Goal: Complete application form

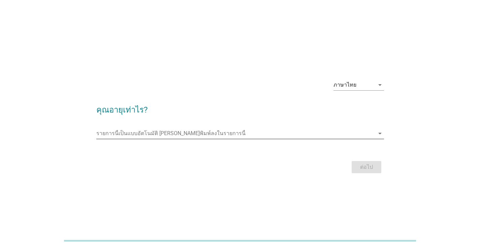
click at [378, 136] on icon "arrow_drop_down" at bounding box center [380, 133] width 8 height 8
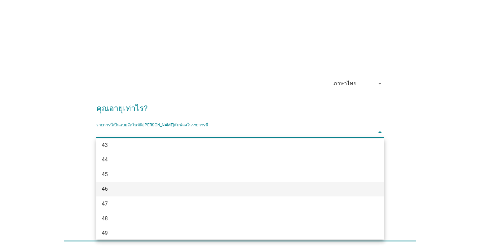
scroll to position [303, 0]
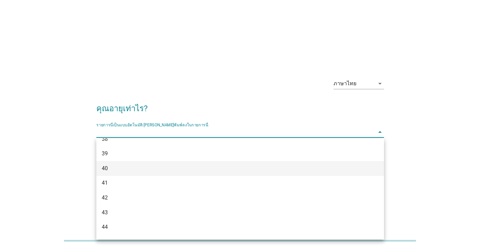
click at [120, 171] on div "40" at bounding box center [229, 168] width 254 height 8
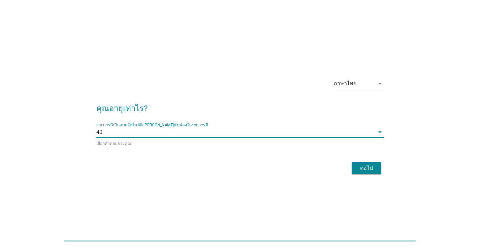
click at [361, 166] on div "ต่อไป" at bounding box center [366, 168] width 19 height 8
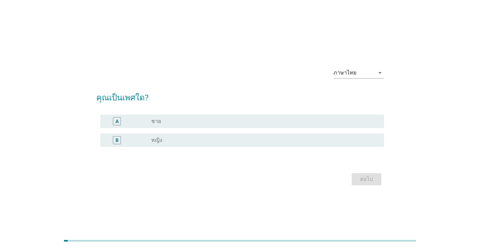
click at [164, 137] on div "radio_button_unchecked หญิง" at bounding box center [262, 140] width 222 height 7
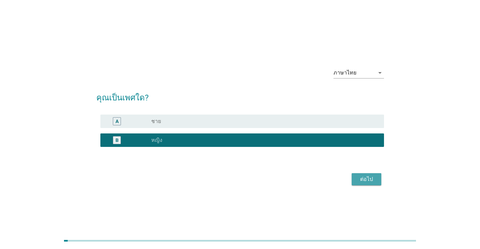
click at [380, 178] on button "ต่อไป" at bounding box center [367, 179] width 30 height 12
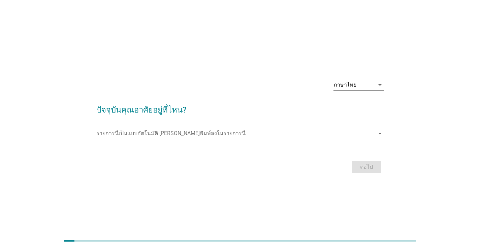
click at [157, 135] on input "รายการนี้เป็นแบบอัตโนมัติ คุณสามารถพิมพ์ลงในรายการนี้" at bounding box center [235, 133] width 278 height 11
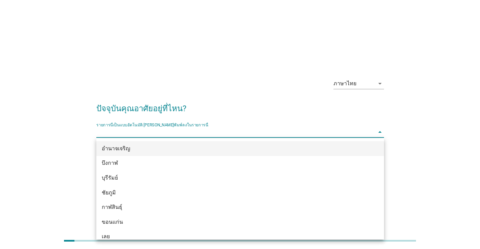
scroll to position [17, 0]
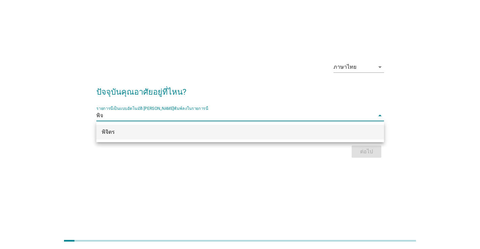
type input "พิจิ"
click at [112, 133] on div "พิจิตร" at bounding box center [229, 132] width 254 height 8
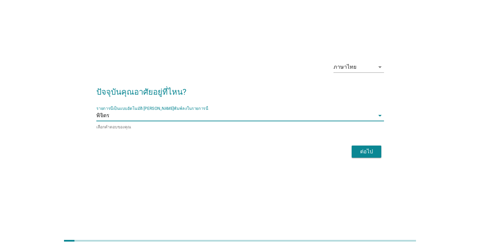
click at [368, 152] on div "ต่อไป" at bounding box center [366, 152] width 19 height 8
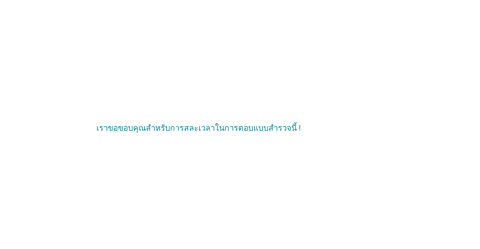
scroll to position [0, 0]
